Goal: Transaction & Acquisition: Purchase product/service

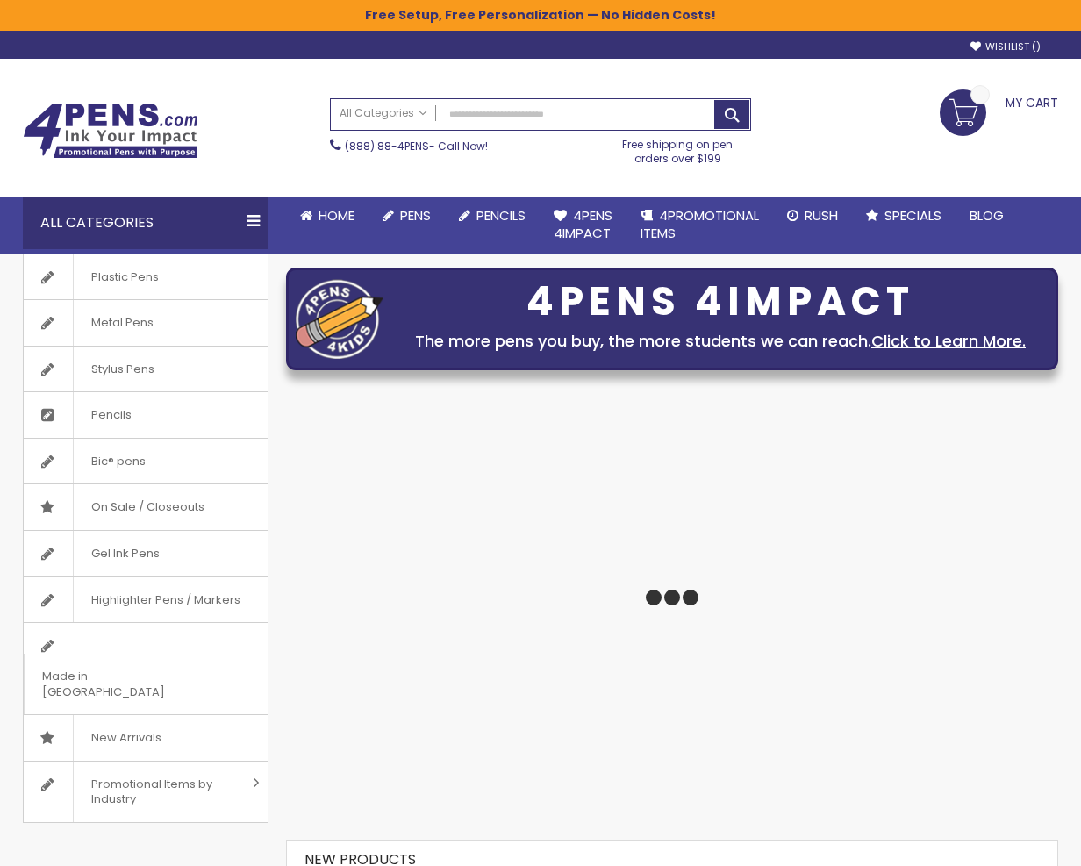
click at [173, 370] on link "Stylus Pens" at bounding box center [146, 370] width 244 height 46
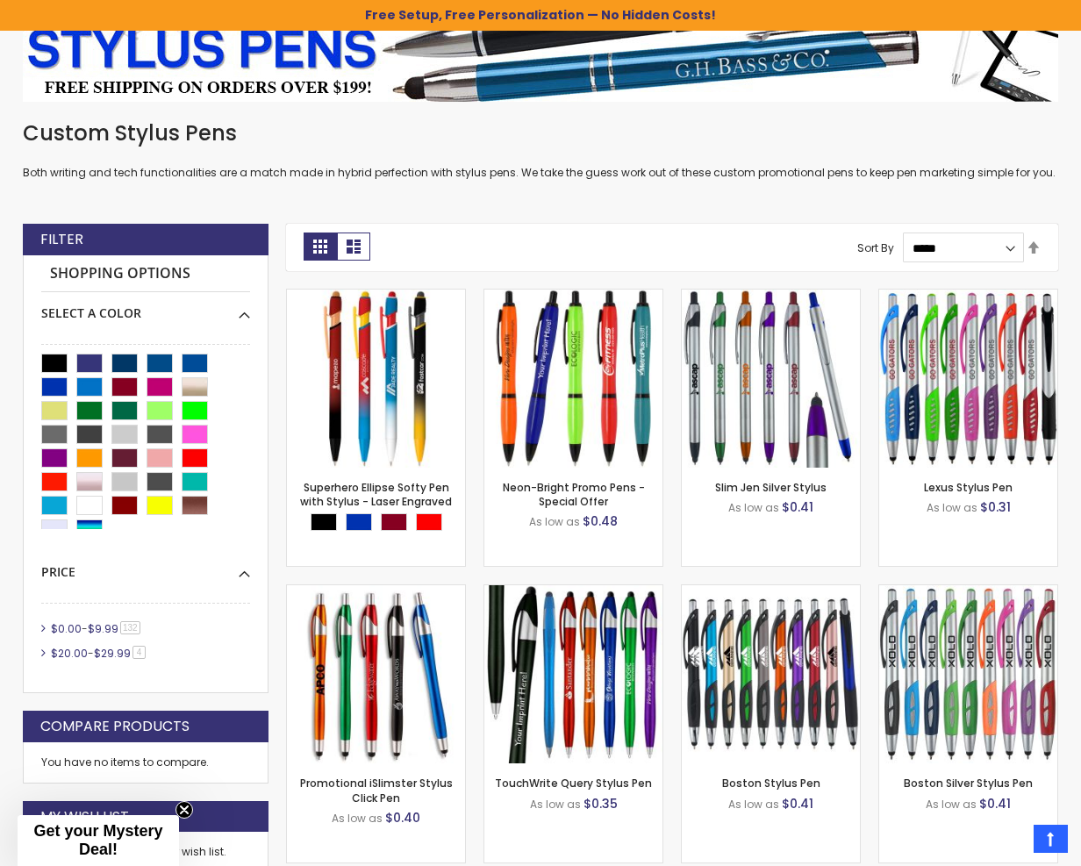
scroll to position [362, 0]
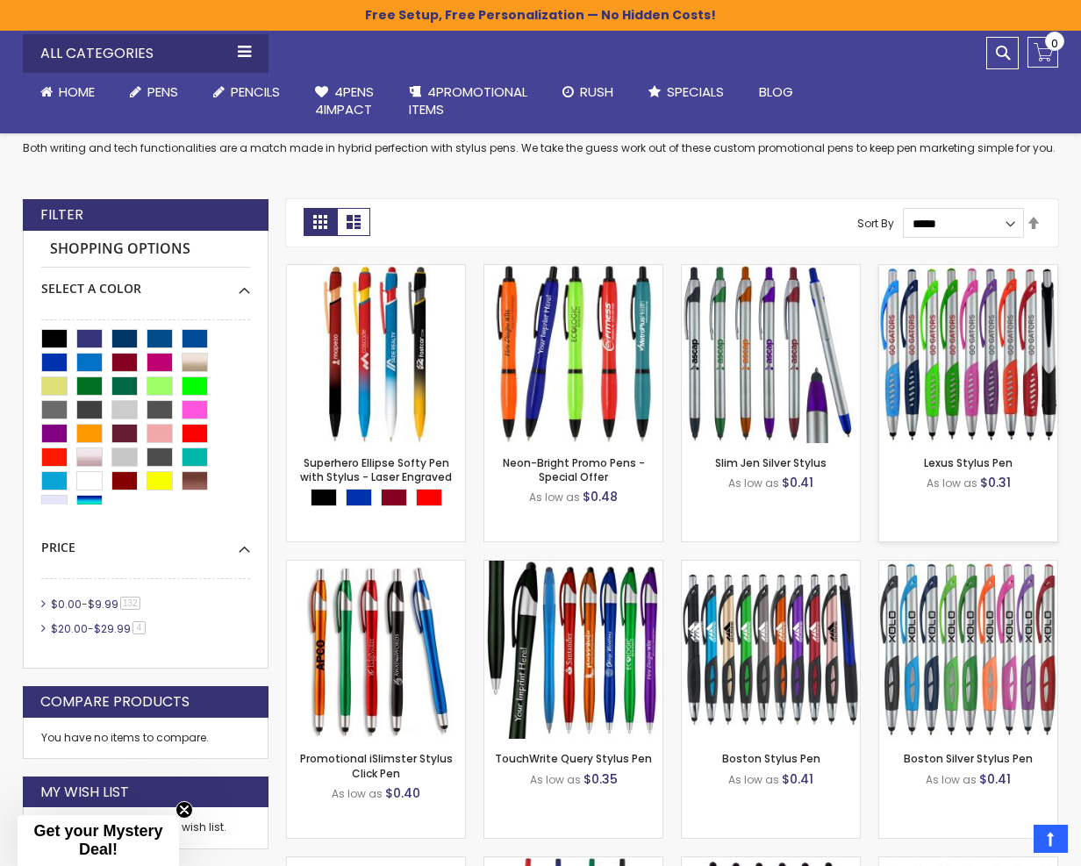
click at [969, 386] on img at bounding box center [969, 354] width 178 height 178
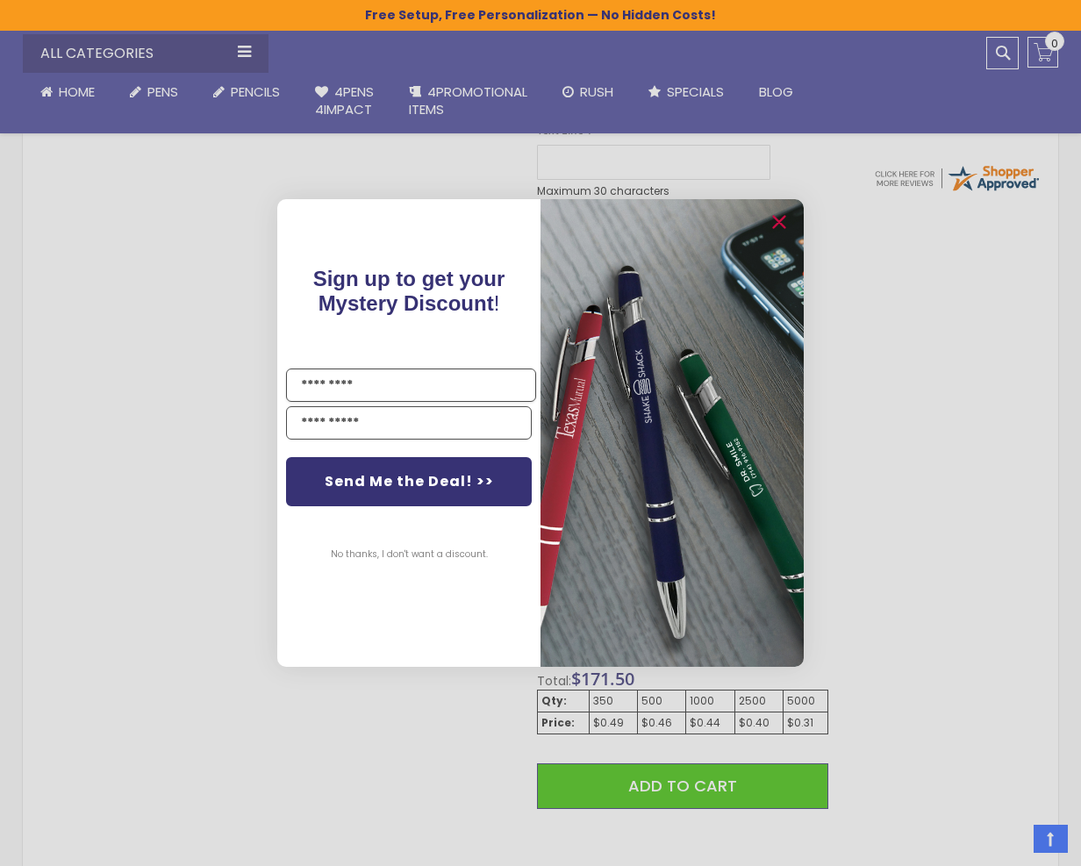
scroll to position [633, 0]
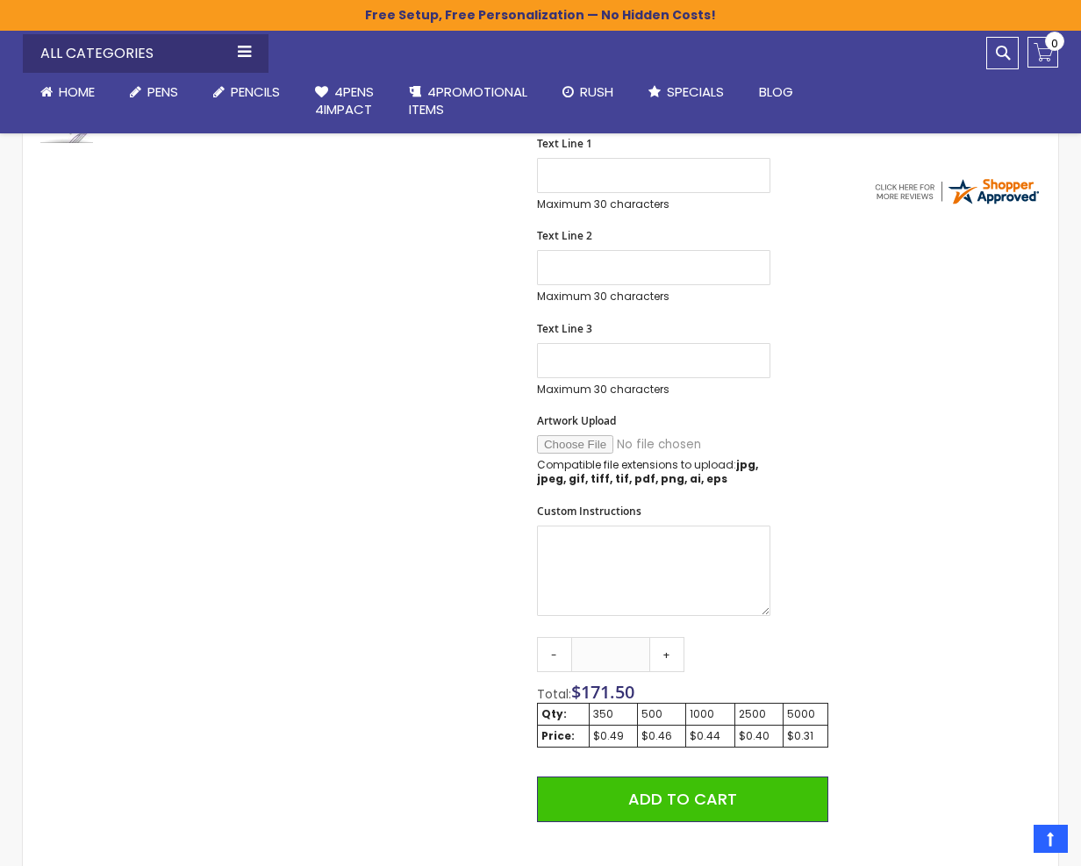
click at [663, 737] on div "Close dialog Sign up to get your Mystery Discount ! Name Send Me the Deal! >> N…" at bounding box center [540, 433] width 1081 height 866
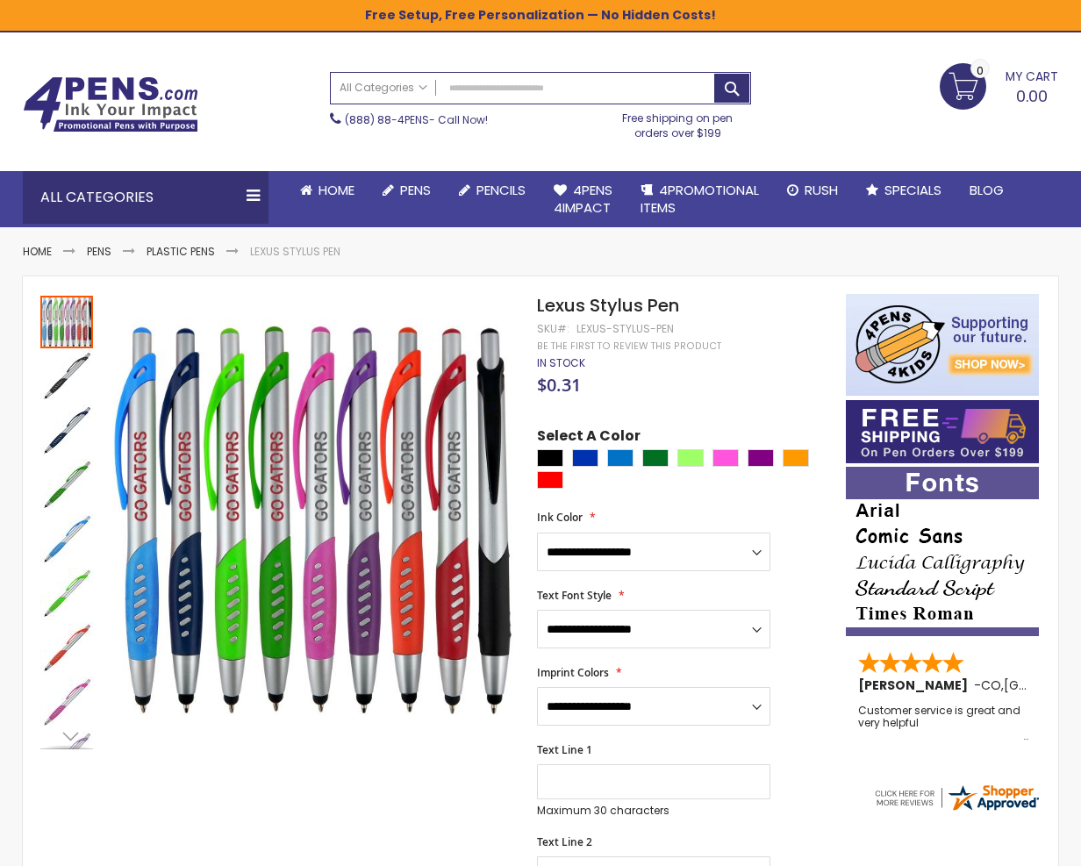
scroll to position [0, 0]
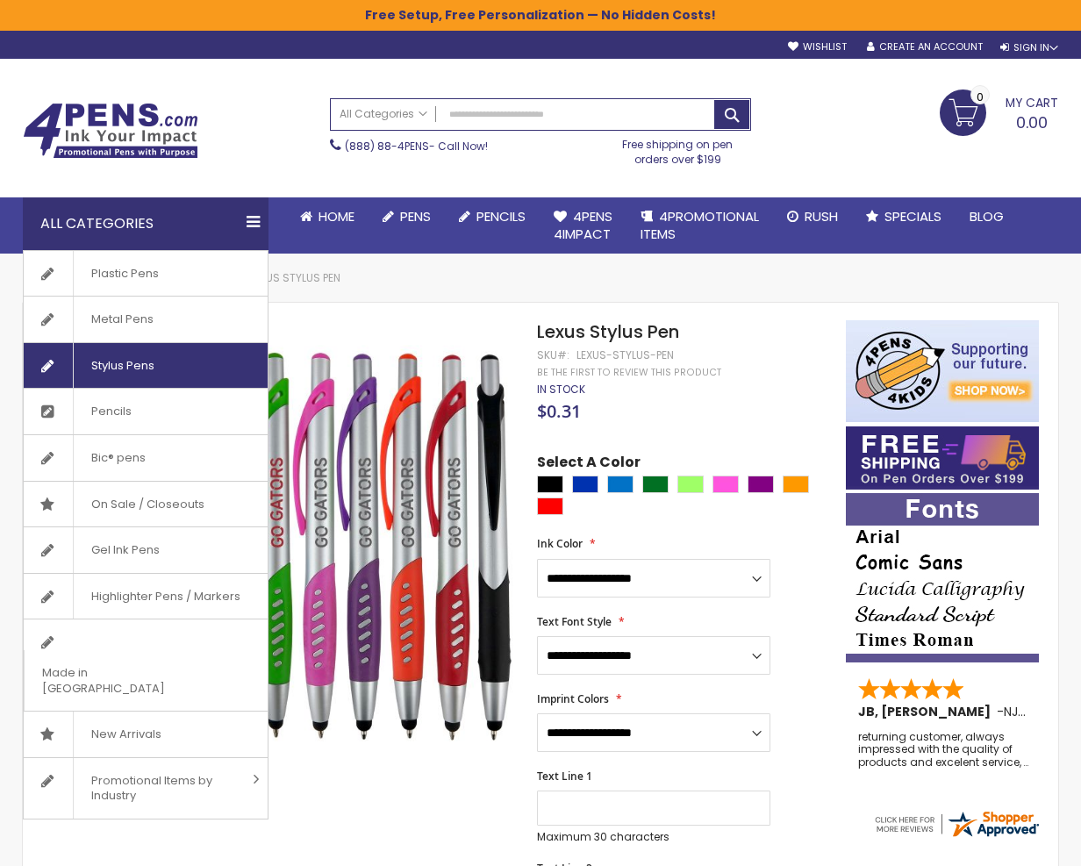
click at [144, 367] on span "Stylus Pens" at bounding box center [122, 366] width 99 height 46
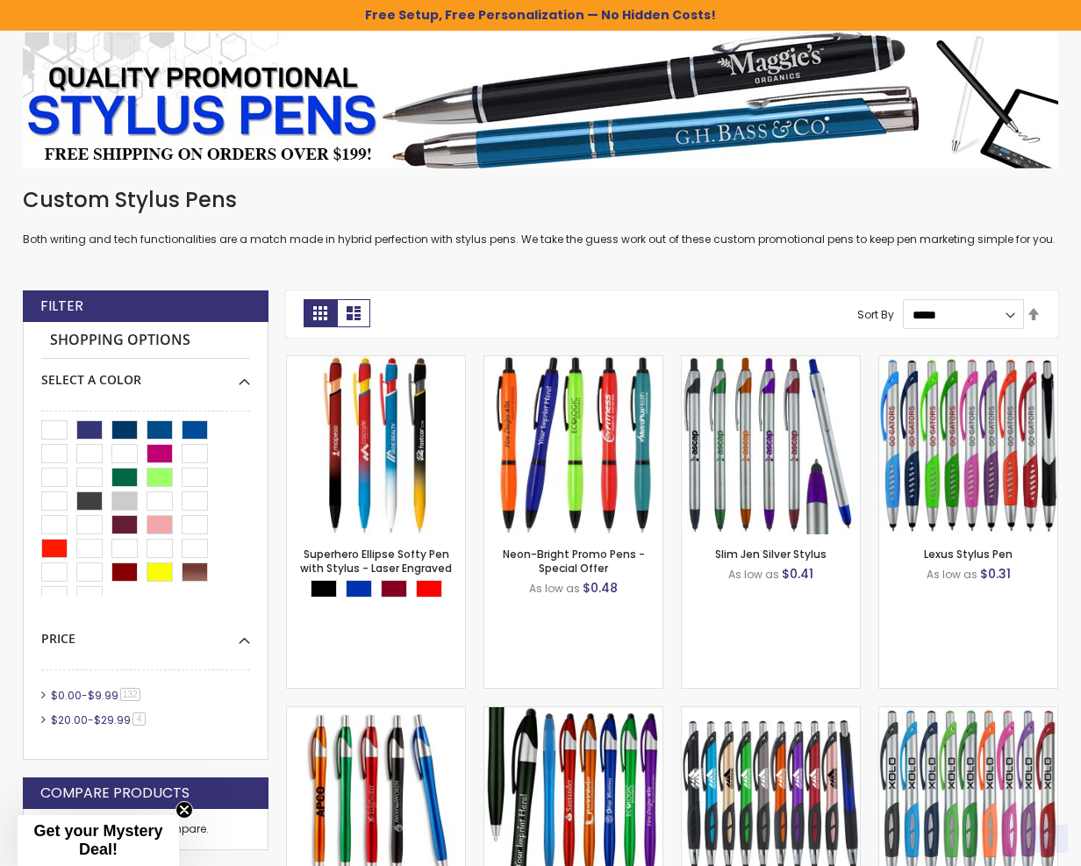
scroll to position [301, 0]
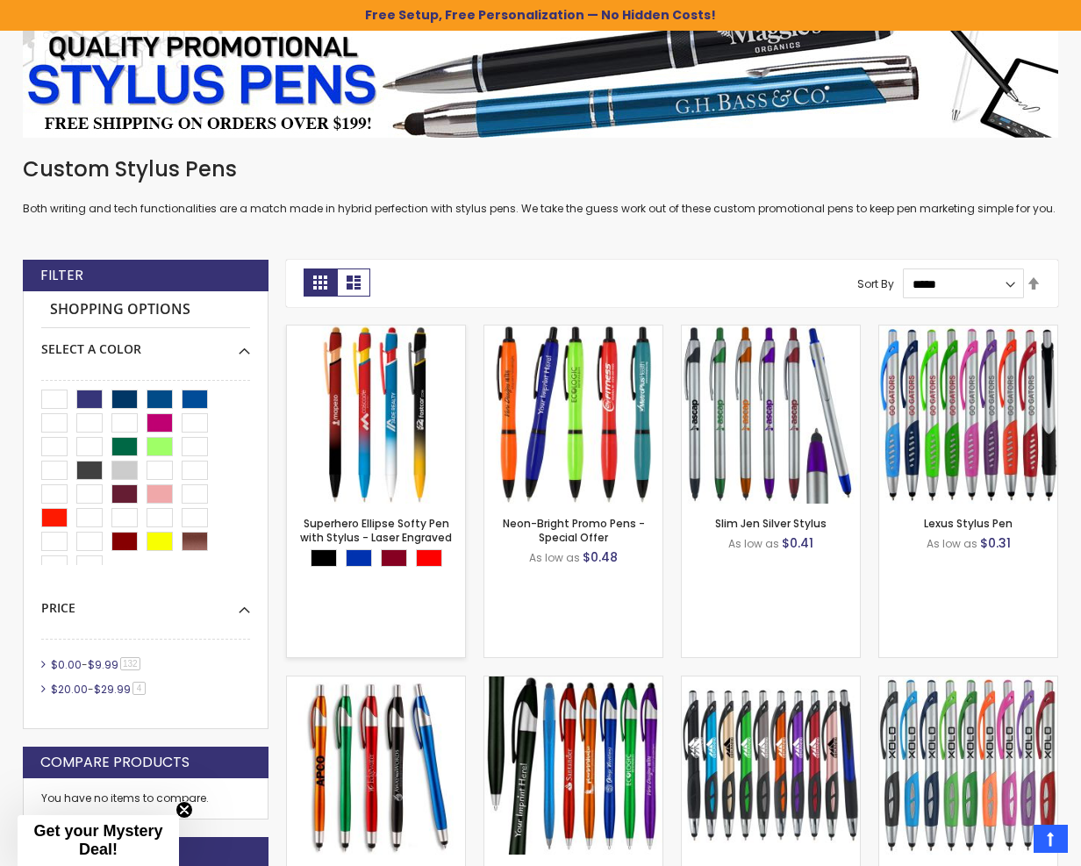
click at [388, 469] on div "Out of stock" at bounding box center [376, 467] width 178 height 14
click at [361, 557] on div "Blue" at bounding box center [359, 558] width 26 height 18
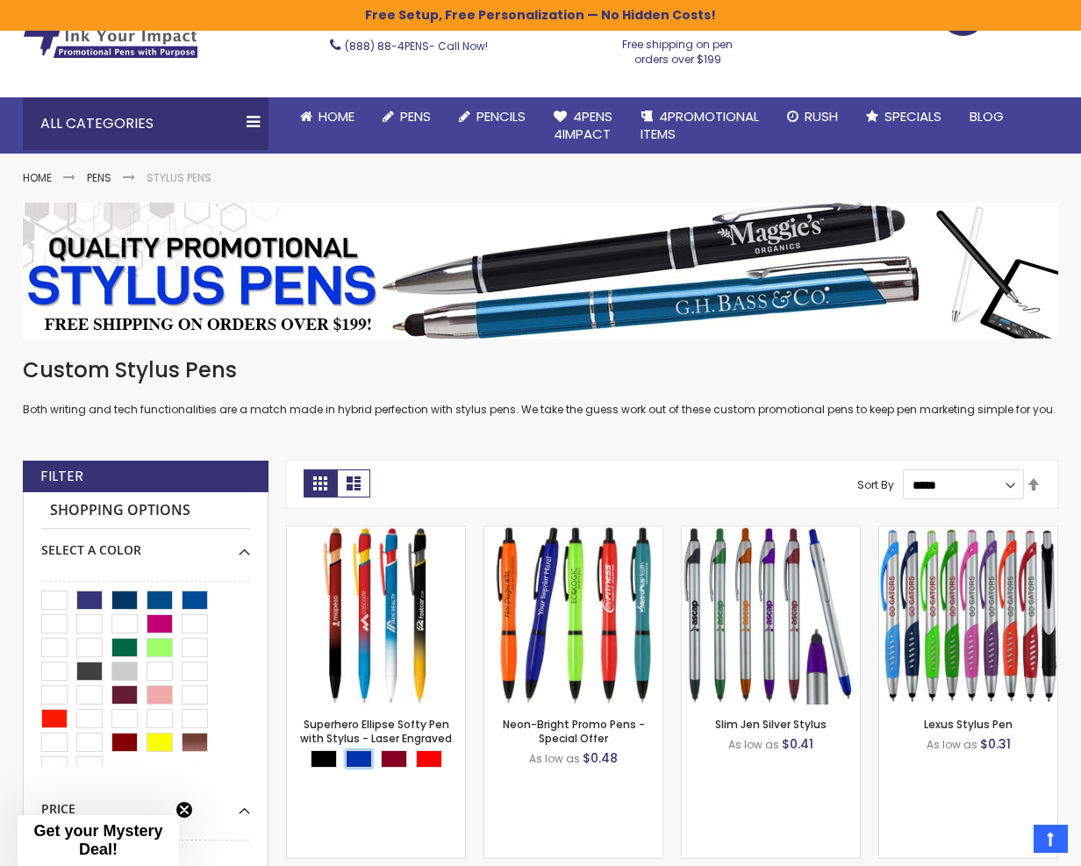
scroll to position [0, 0]
